Goal: Navigation & Orientation: Find specific page/section

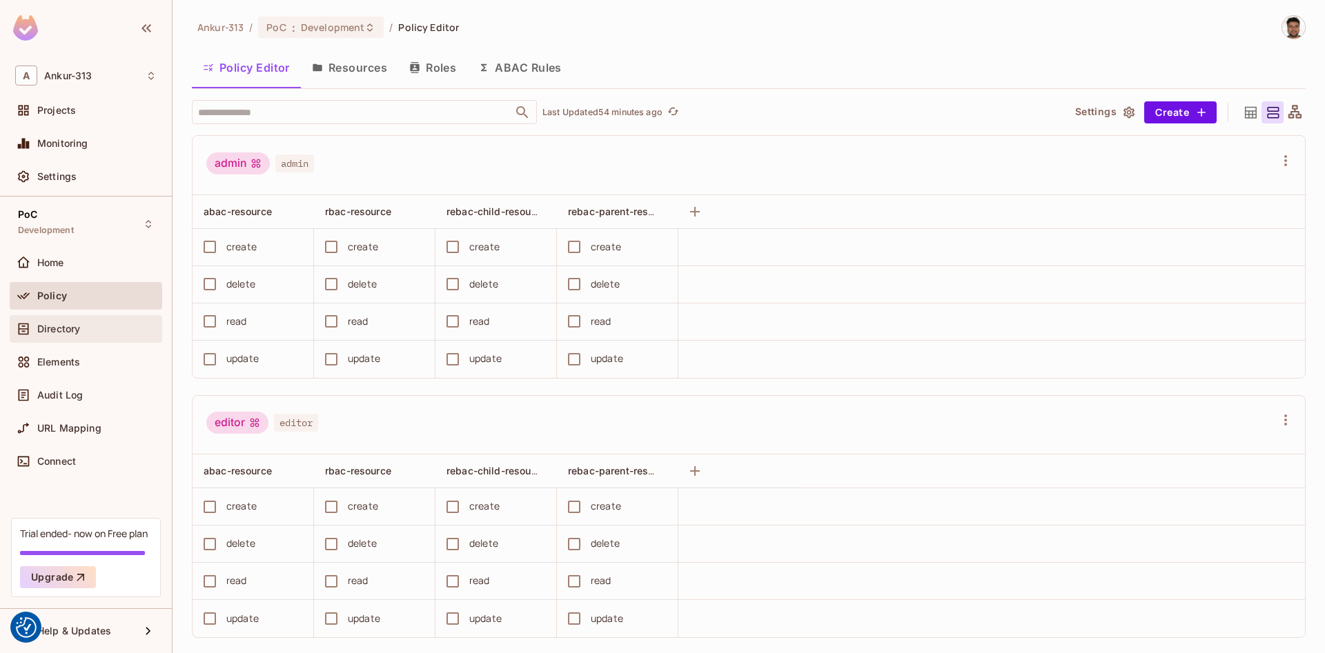
click at [65, 331] on span "Directory" at bounding box center [58, 329] width 43 height 11
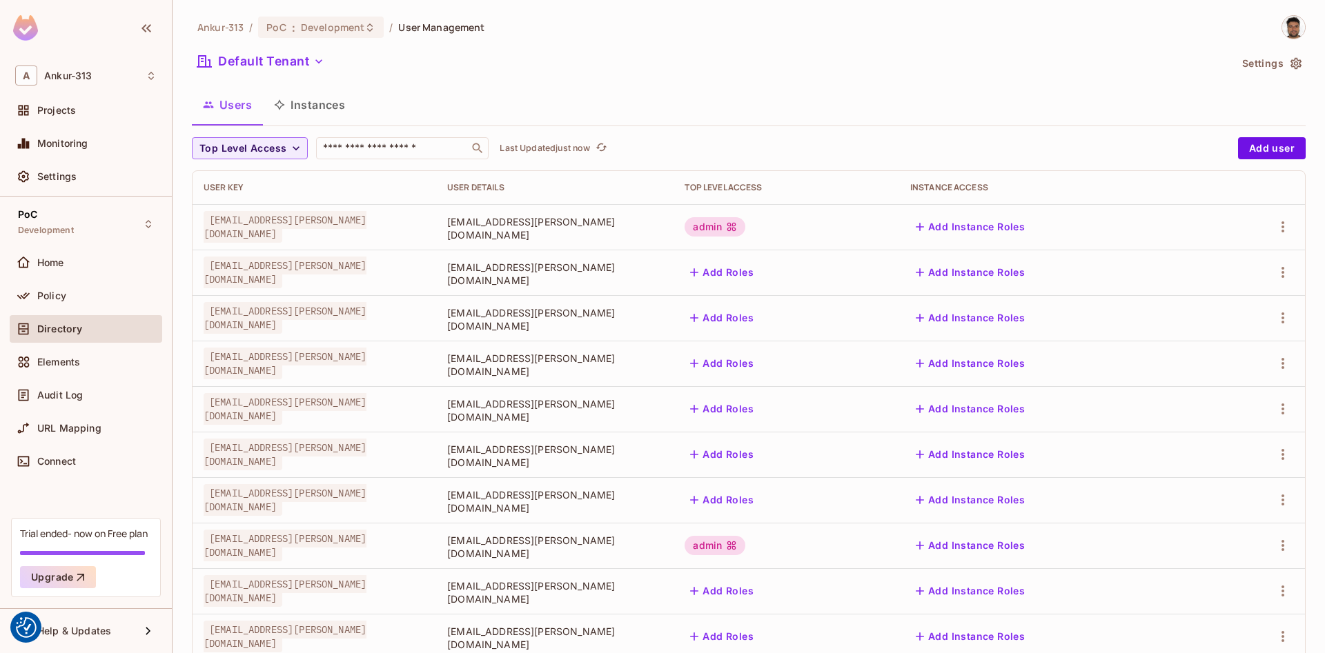
click at [333, 114] on button "Instances" at bounding box center [309, 105] width 93 height 34
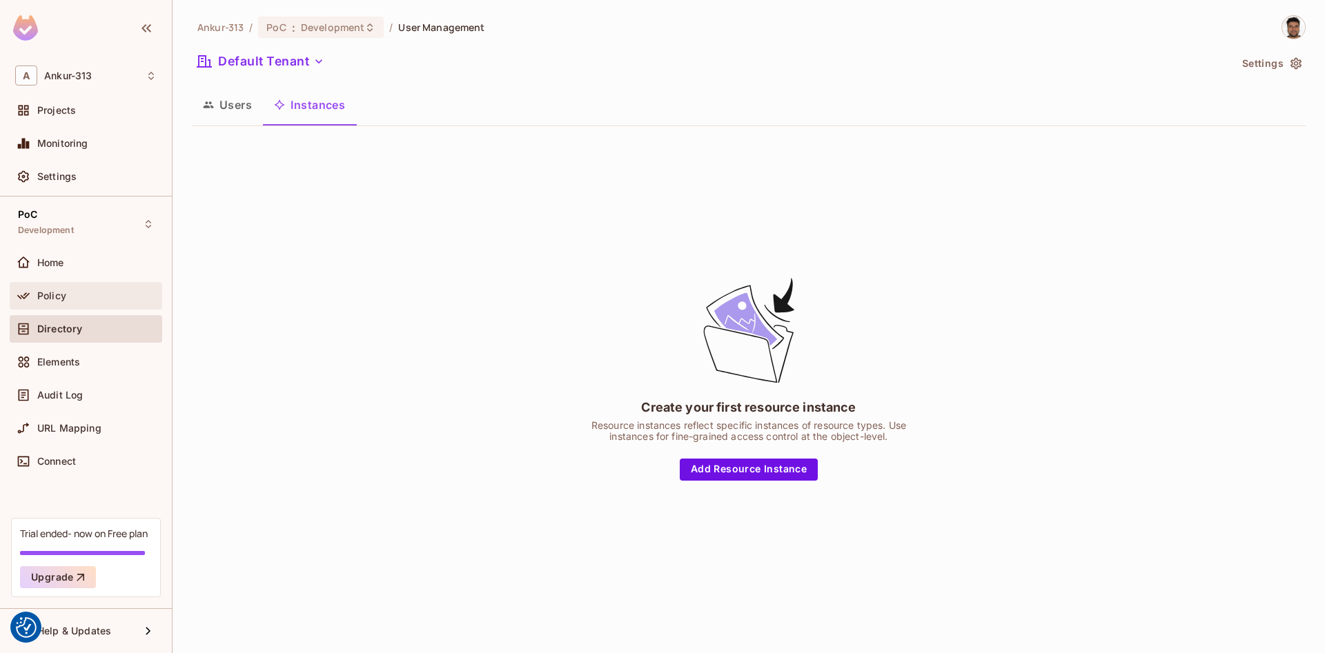
click at [62, 290] on span "Policy" at bounding box center [51, 295] width 29 height 11
